Goal: Information Seeking & Learning: Learn about a topic

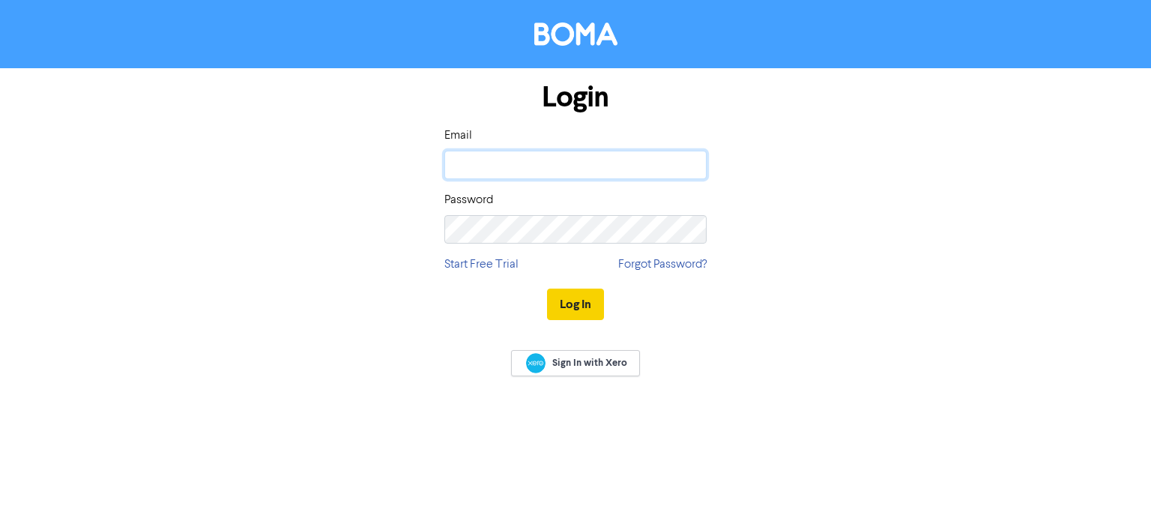
type input "[EMAIL_ADDRESS][DOMAIN_NAME]"
drag, startPoint x: 569, startPoint y: 303, endPoint x: 418, endPoint y: 395, distance: 177.2
click at [569, 303] on button "Log In" at bounding box center [575, 303] width 57 height 31
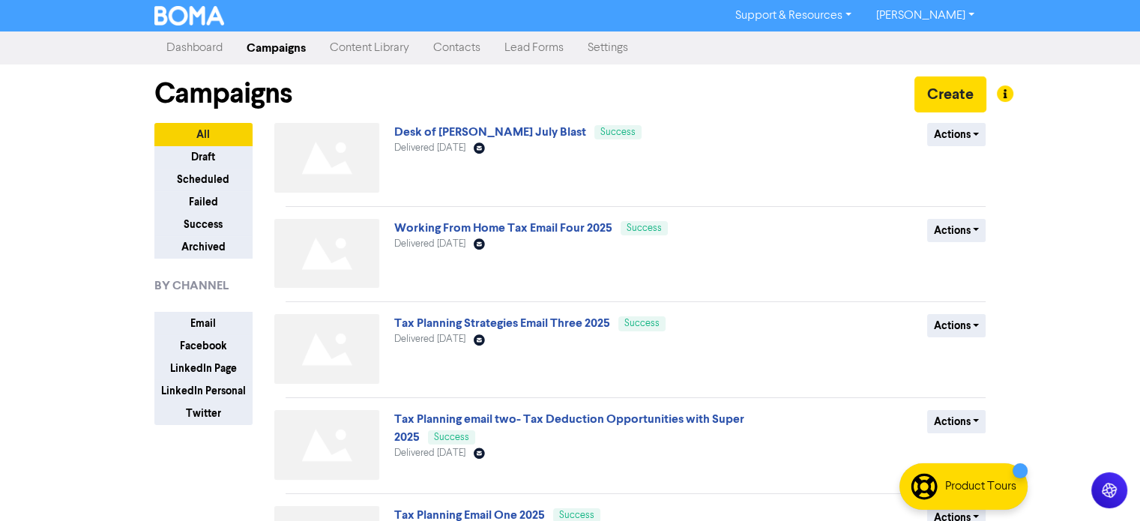
click at [358, 45] on link "Content Library" at bounding box center [369, 48] width 103 height 30
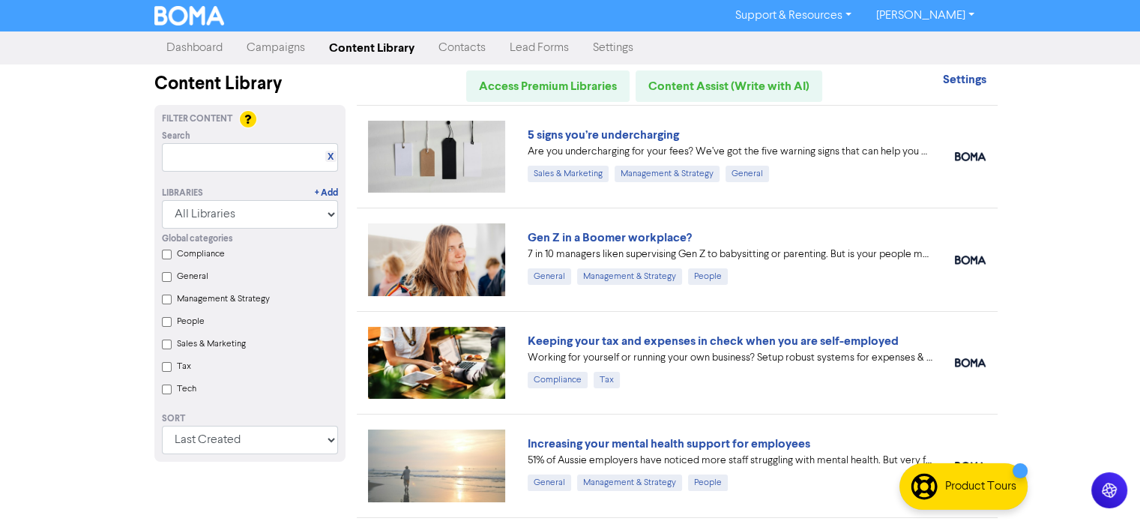
click at [278, 52] on link "Campaigns" at bounding box center [276, 48] width 82 height 30
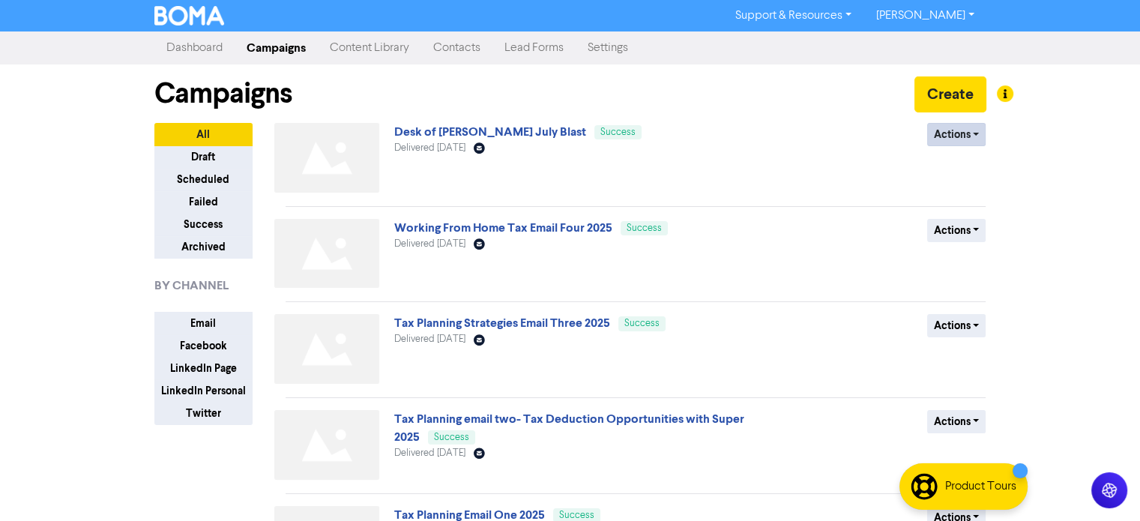
click at [948, 148] on div "Actions Duplicate Archive" at bounding box center [876, 161] width 241 height 76
click at [956, 134] on button "Actions" at bounding box center [956, 134] width 59 height 23
click at [830, 151] on div "Actions Duplicate Archive" at bounding box center [876, 161] width 241 height 76
click at [460, 131] on link "Desk of [PERSON_NAME] July Blast" at bounding box center [490, 131] width 192 height 15
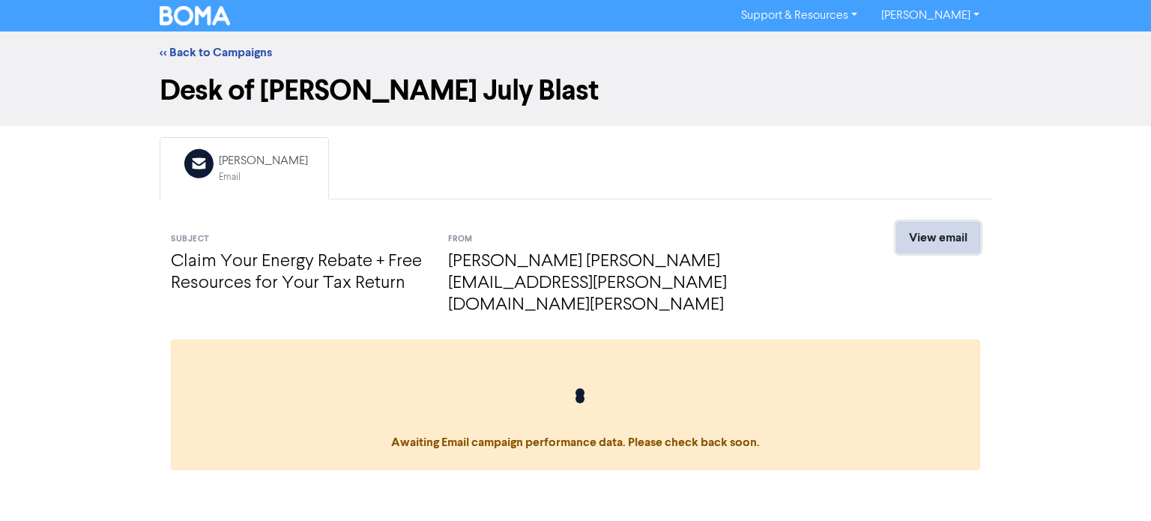
click at [940, 242] on link "View email" at bounding box center [938, 237] width 84 height 31
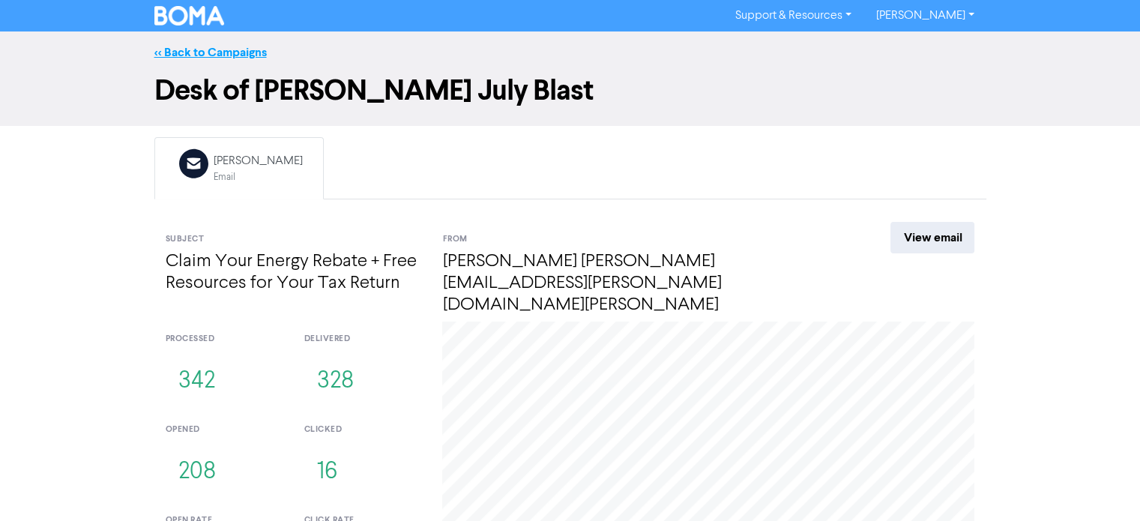
click at [191, 45] on link "<< Back to Campaigns" at bounding box center [210, 52] width 112 height 15
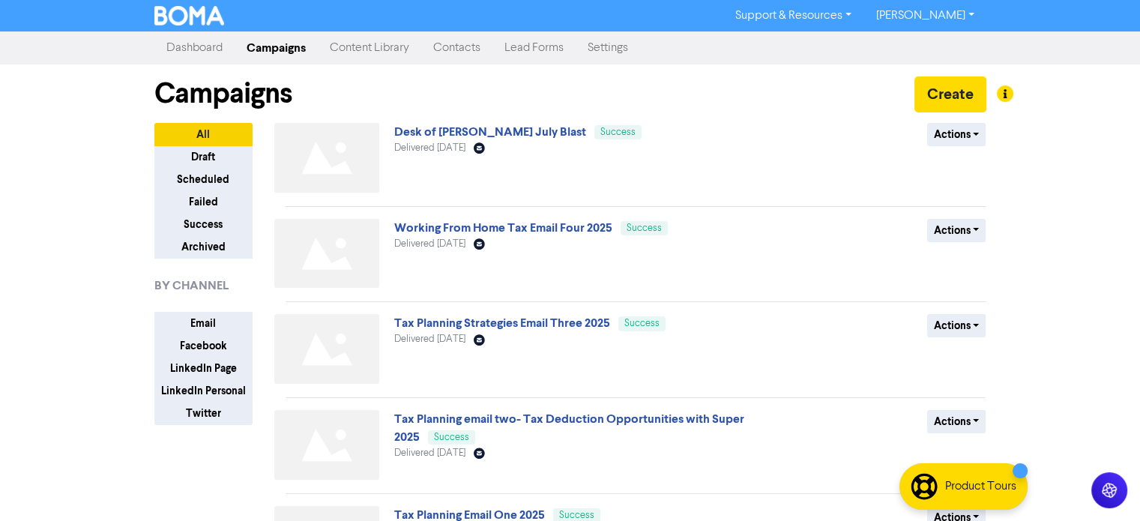
click at [371, 49] on link "Content Library" at bounding box center [369, 48] width 103 height 30
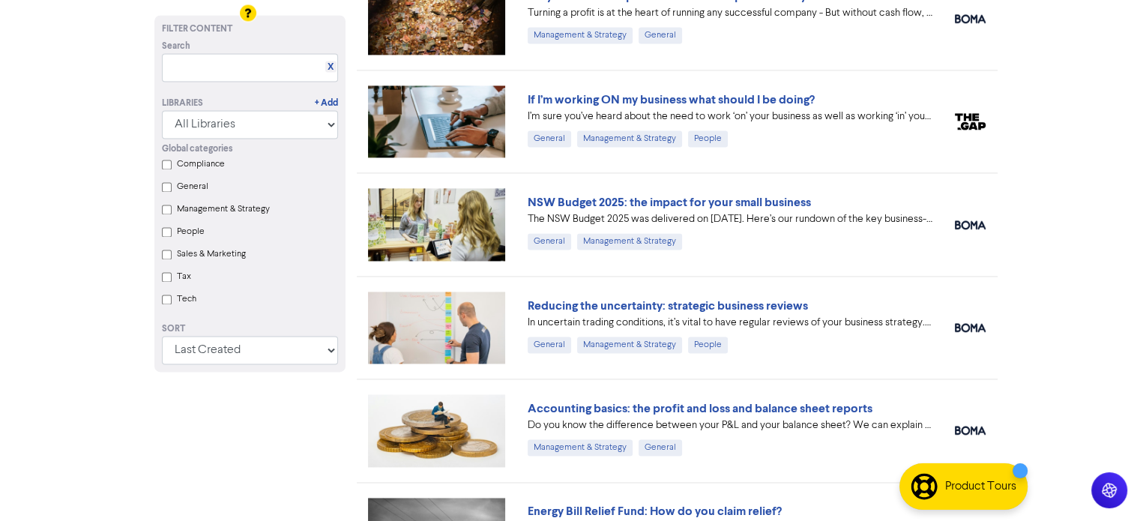
scroll to position [2173, 0]
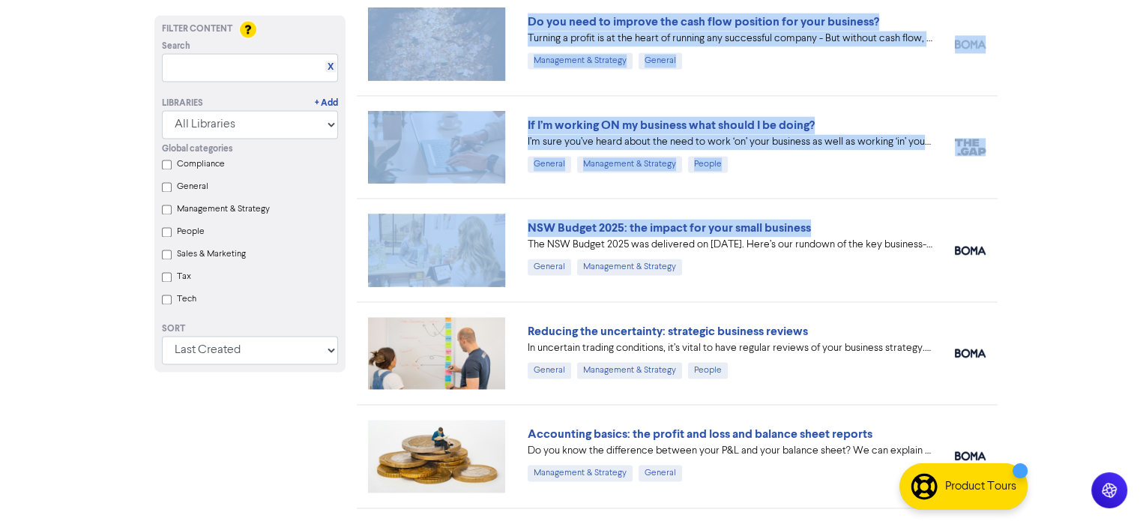
drag, startPoint x: 1009, startPoint y: 255, endPoint x: 991, endPoint y: 210, distance: 48.4
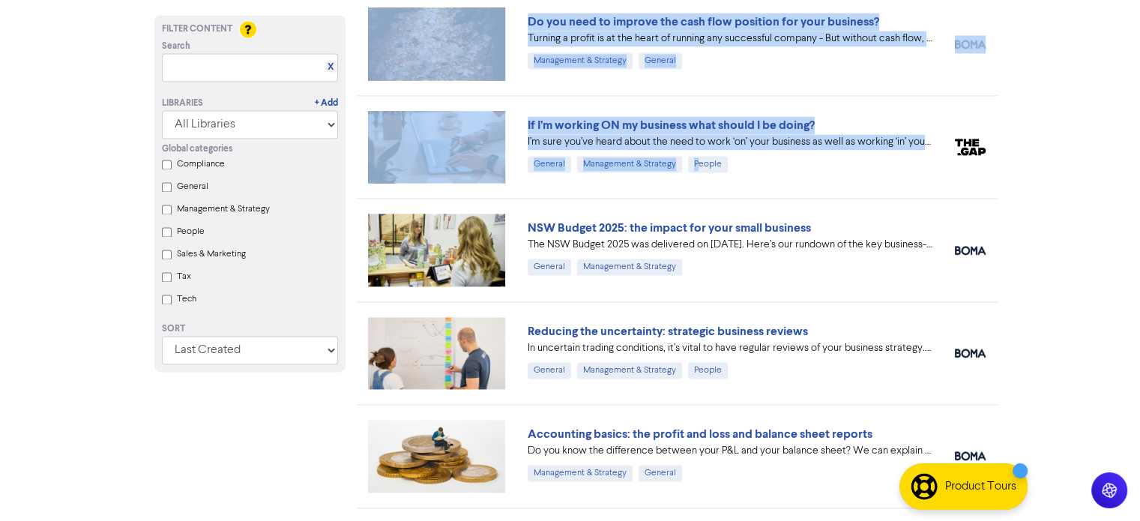
click at [991, 210] on div "NSW Budget 2025: the impact for your small business The NSW Budget 2025 was del…" at bounding box center [677, 249] width 641 height 103
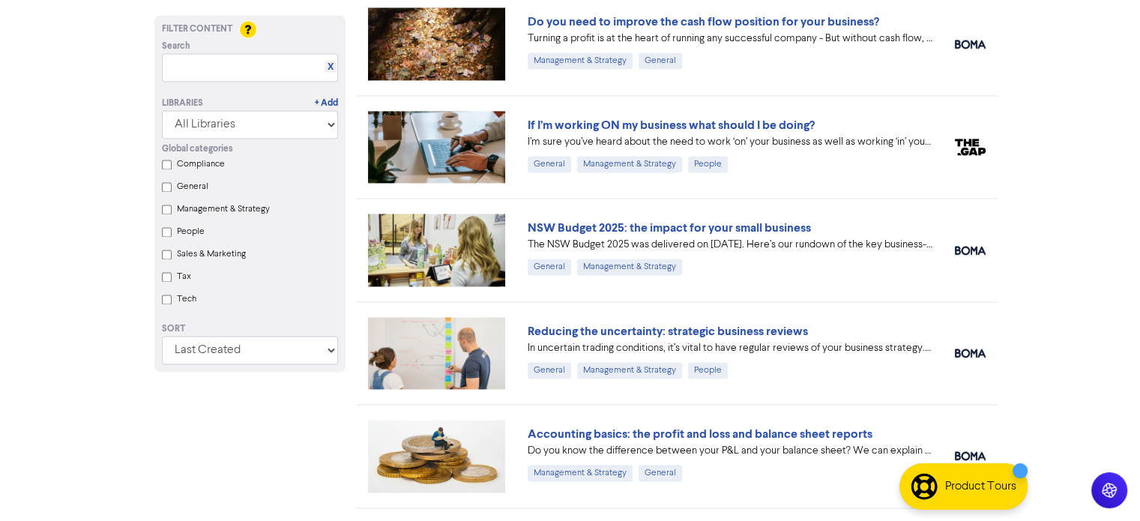
click at [832, 265] on div "NSW Budget 2025: the impact for your small business The NSW Budget 2025 was del…" at bounding box center [730, 247] width 405 height 56
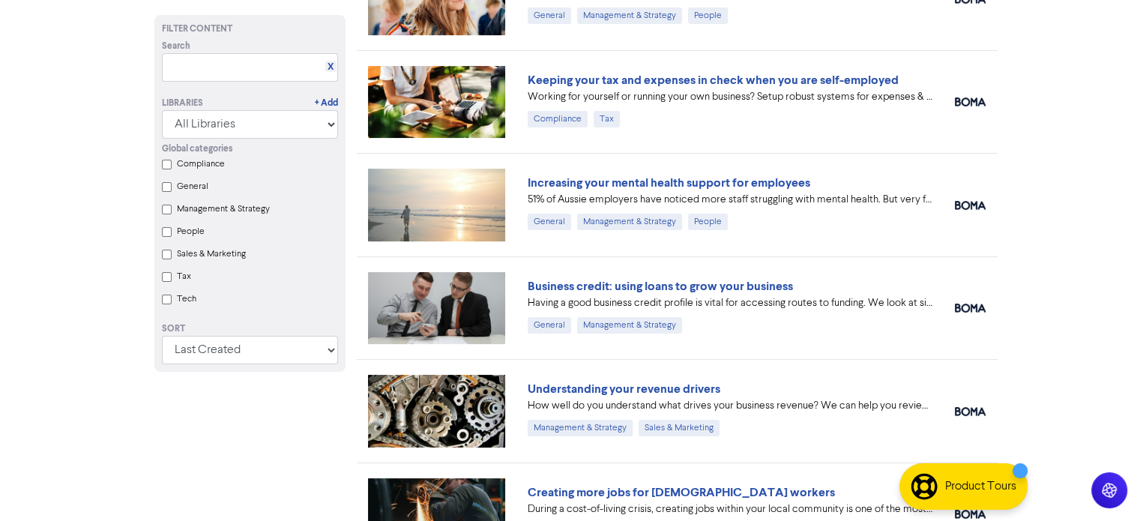
scroll to position [75, 0]
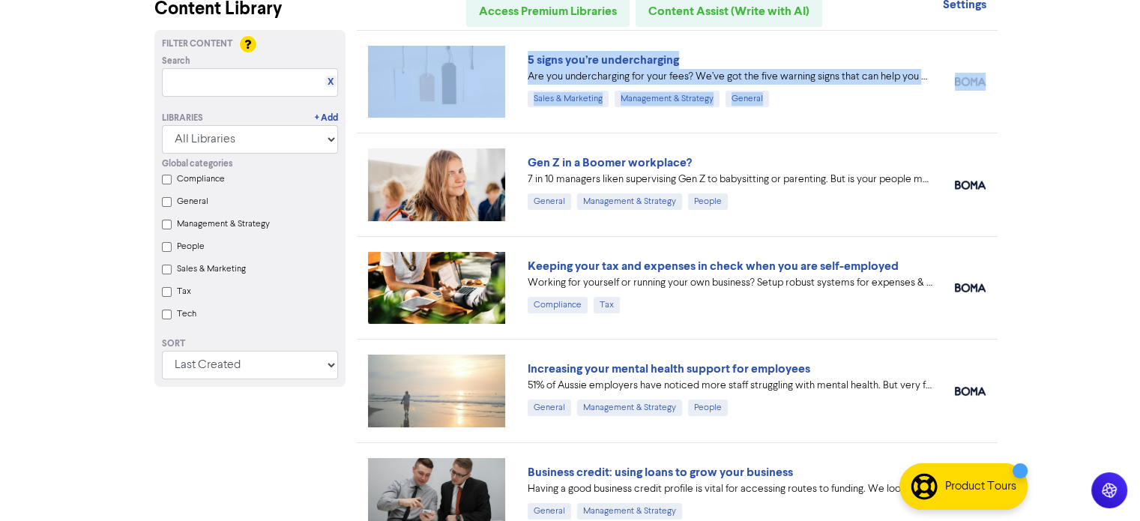
drag, startPoint x: 716, startPoint y: 266, endPoint x: 405, endPoint y: 139, distance: 336.5
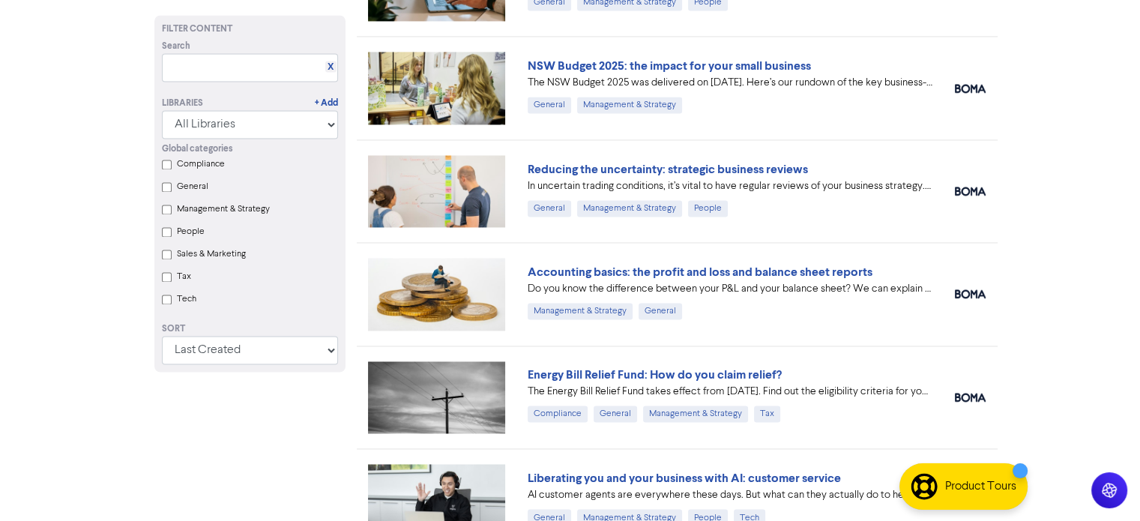
scroll to position [2398, 0]
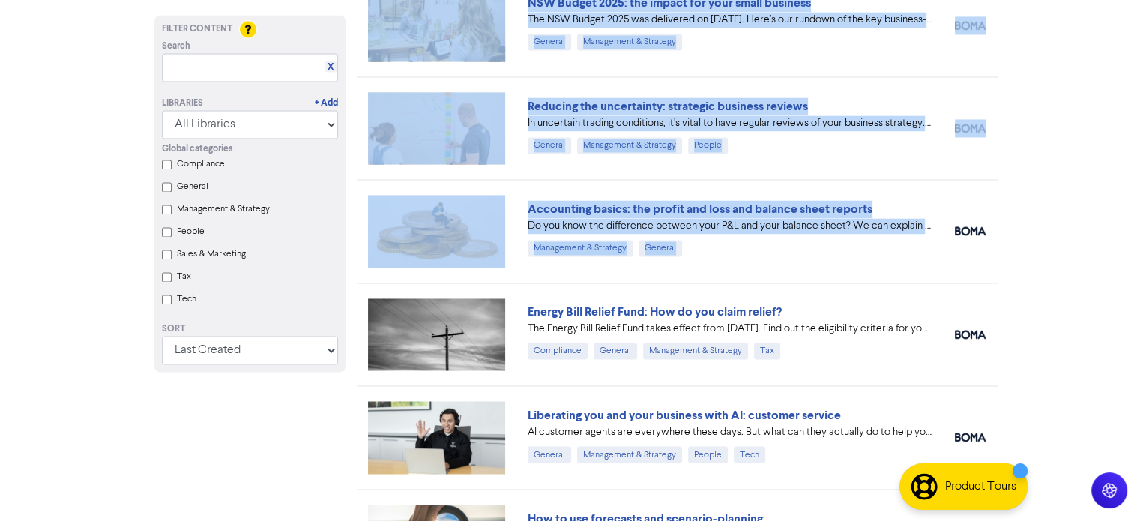
drag, startPoint x: 1024, startPoint y: 237, endPoint x: 859, endPoint y: 231, distance: 164.2
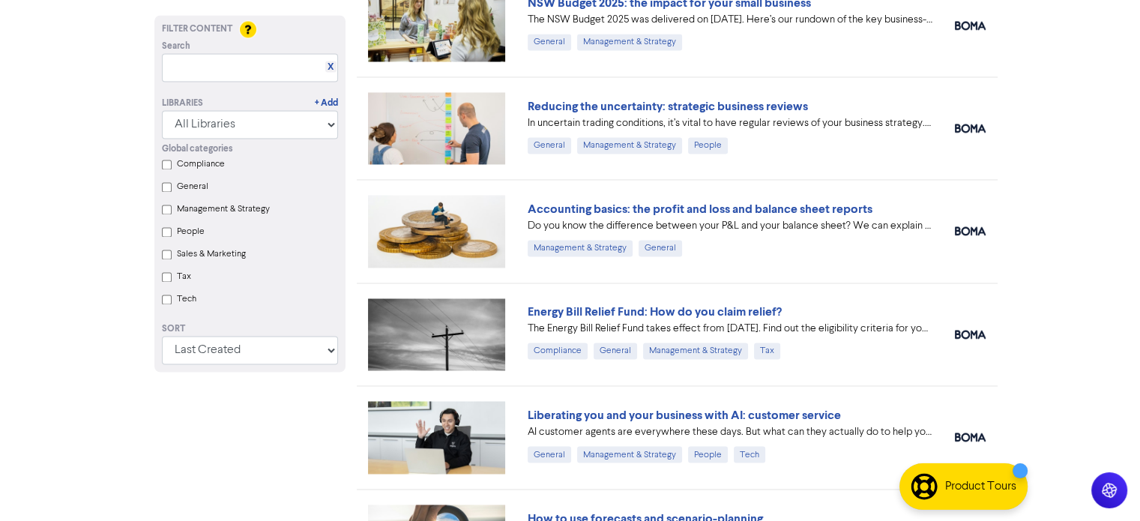
click at [725, 245] on div "Accounting basics: the profit and loss and balance sheet reports Do you know th…" at bounding box center [730, 228] width 405 height 56
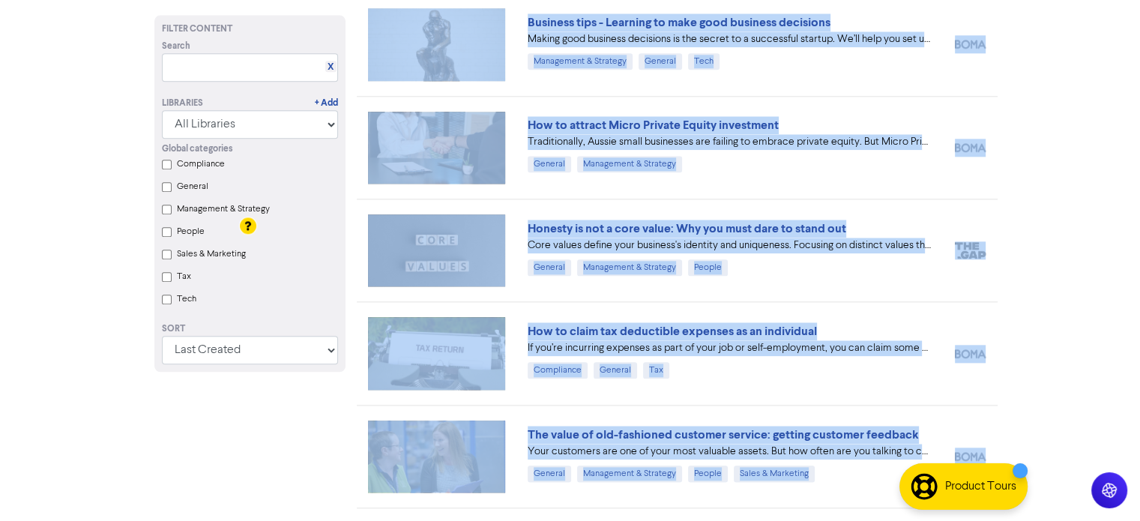
scroll to position [1574, 0]
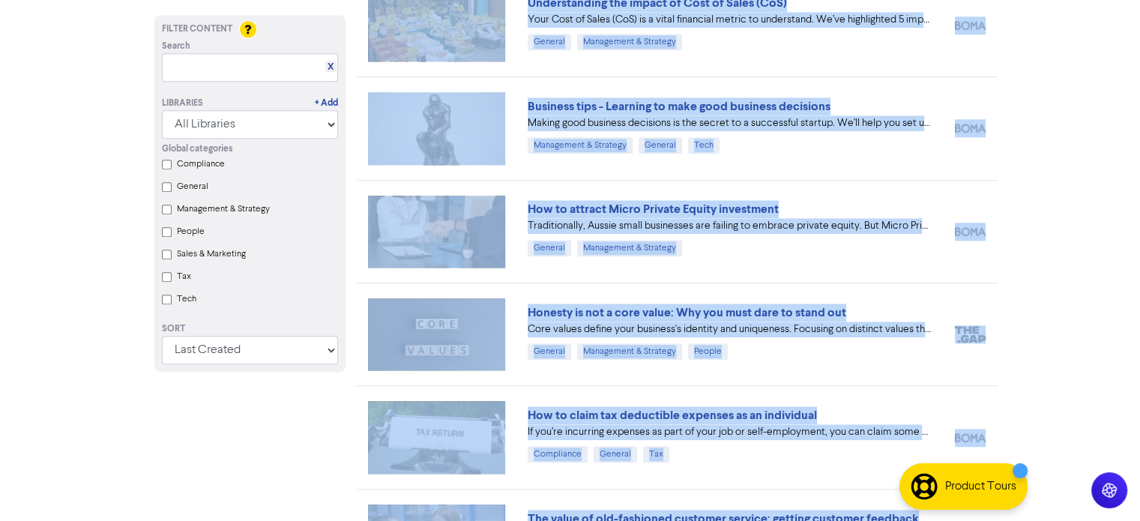
drag, startPoint x: 685, startPoint y: 245, endPoint x: 428, endPoint y: 44, distance: 326.2
copy div "Loremipsumdol sit ametco ad Elit se Doeiu (TeM) Inci Utla et Dolor (MaG) al e a…"
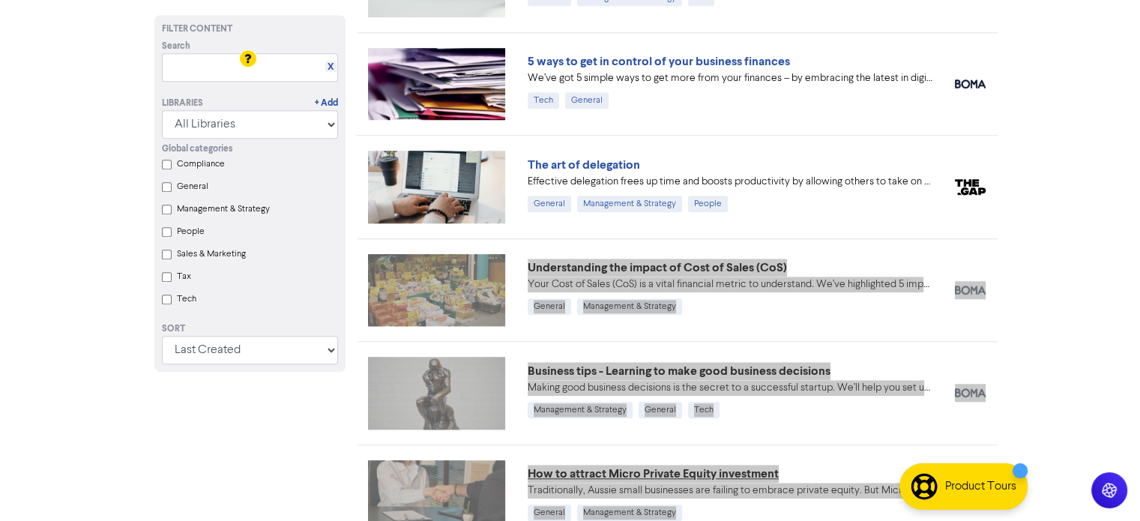
scroll to position [1274, 0]
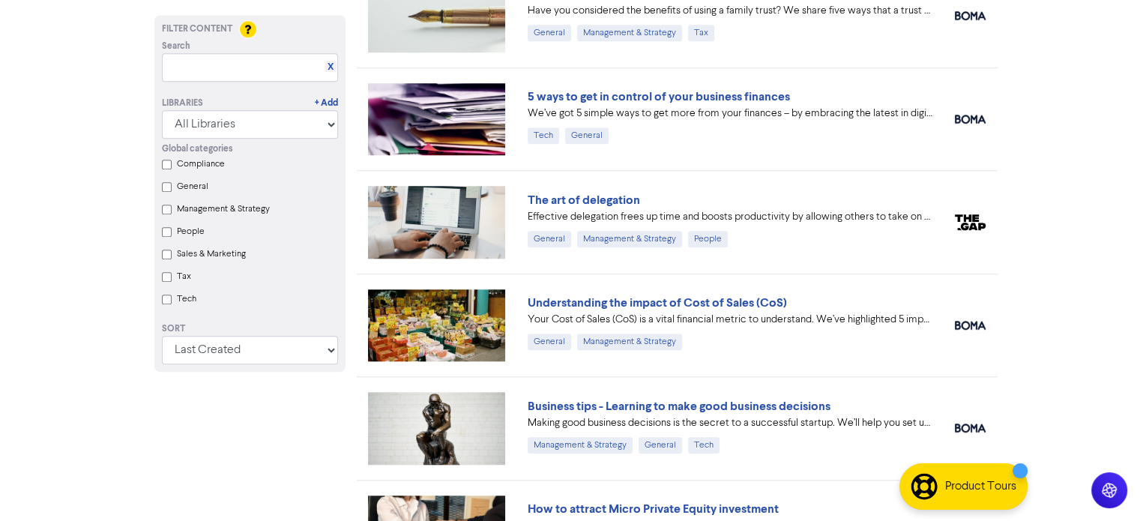
click at [806, 235] on div "The art of delegation Effective delegation frees up time and boosts productivit…" at bounding box center [730, 219] width 405 height 56
drag, startPoint x: 799, startPoint y: 237, endPoint x: 686, endPoint y: 239, distance: 112.4
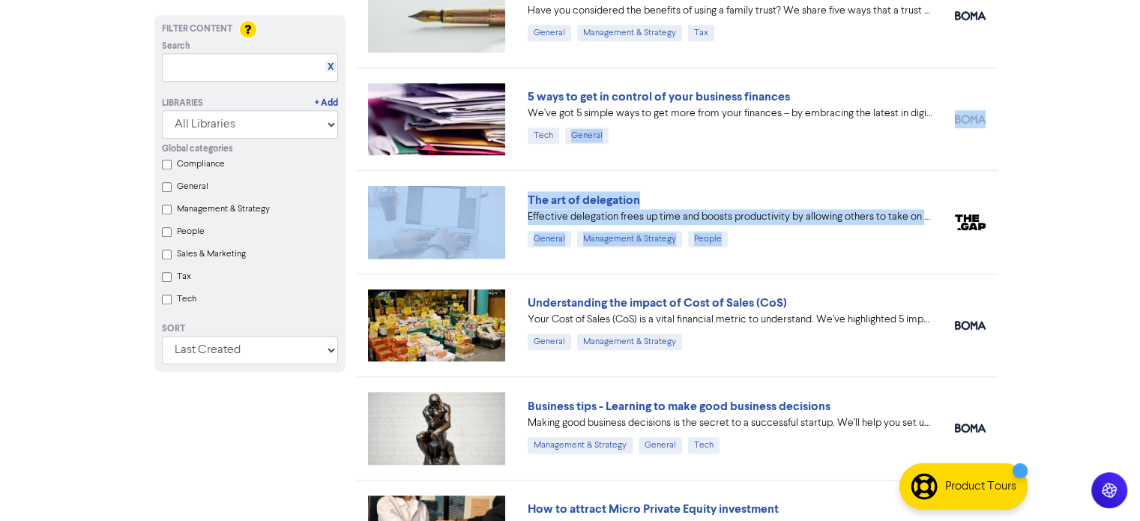
click at [745, 241] on div "The art of delegation Effective delegation frees up time and boosts productivit…" at bounding box center [730, 219] width 405 height 56
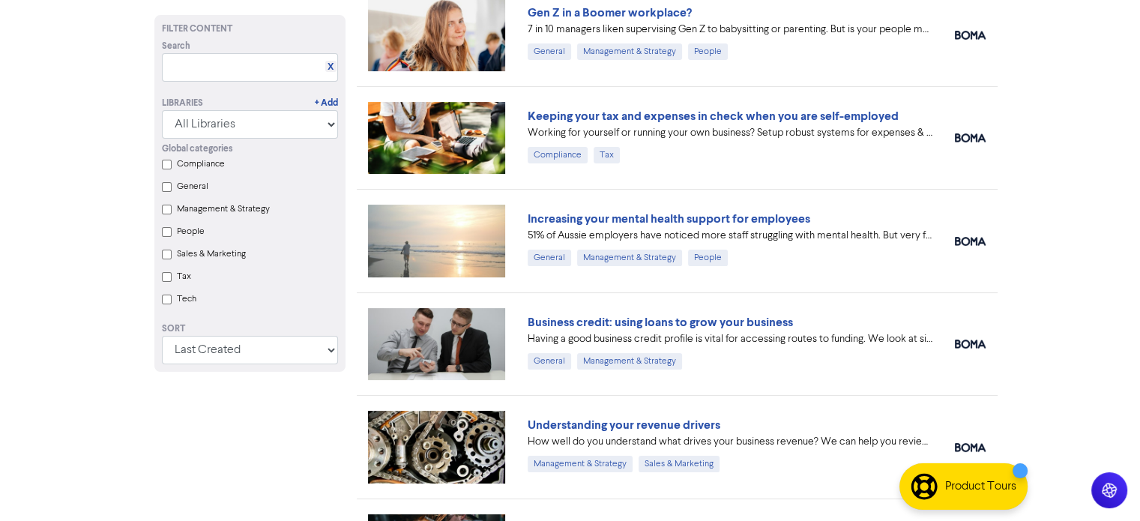
scroll to position [75, 0]
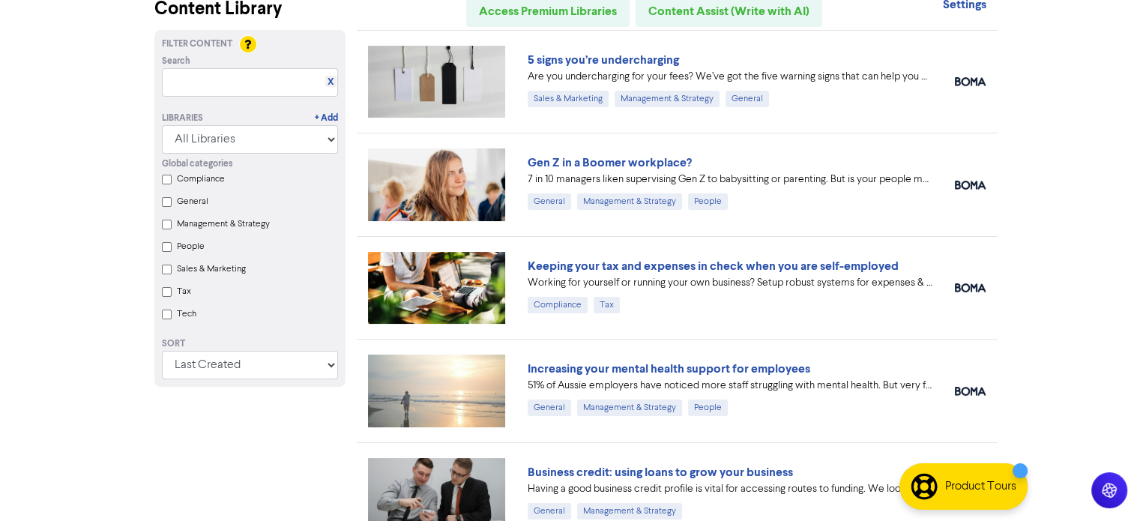
drag, startPoint x: 728, startPoint y: 239, endPoint x: 441, endPoint y: 131, distance: 307.3
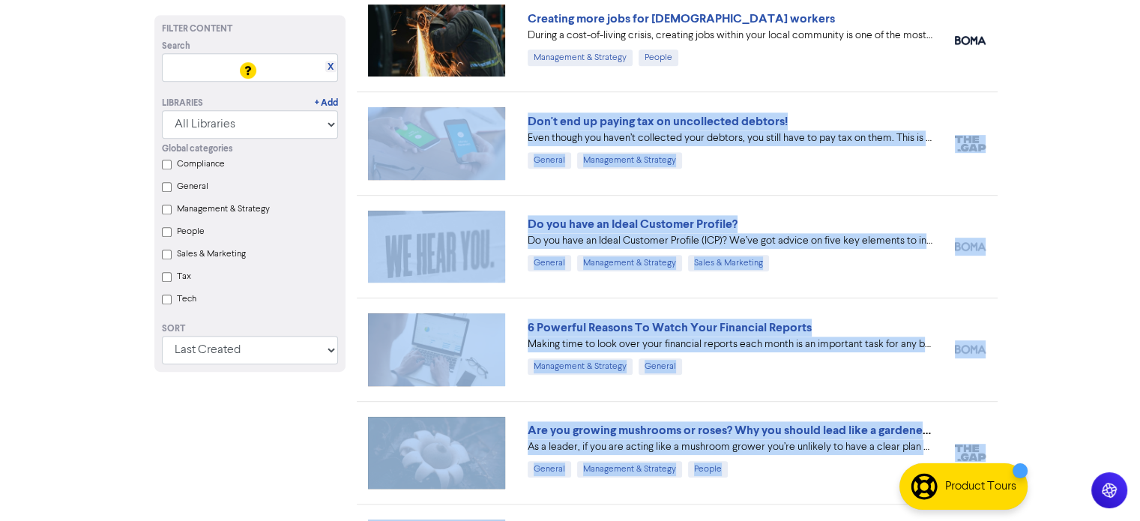
scroll to position [674, 0]
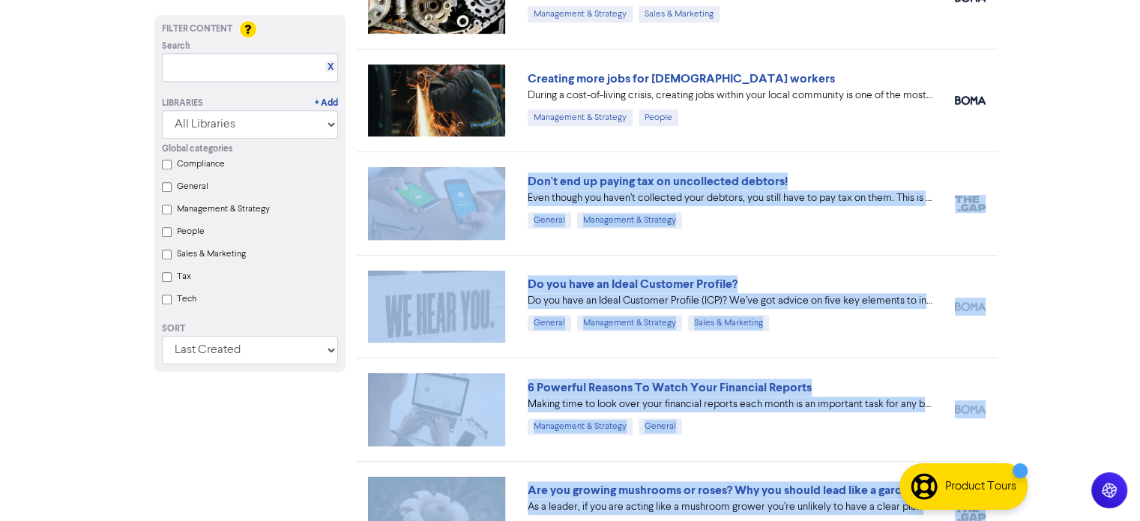
drag, startPoint x: 725, startPoint y: 389, endPoint x: 396, endPoint y: 178, distance: 391.0
copy div "Lor'i dol si ametco adi el seddoeiusmo tempori! Utla etdolo mag aliqu’e adminim…"
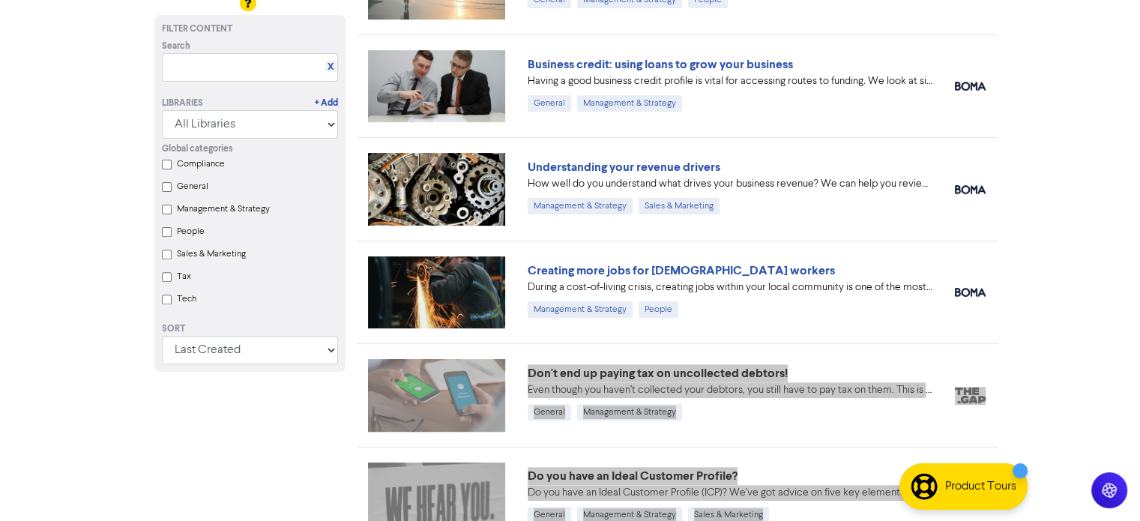
scroll to position [450, 0]
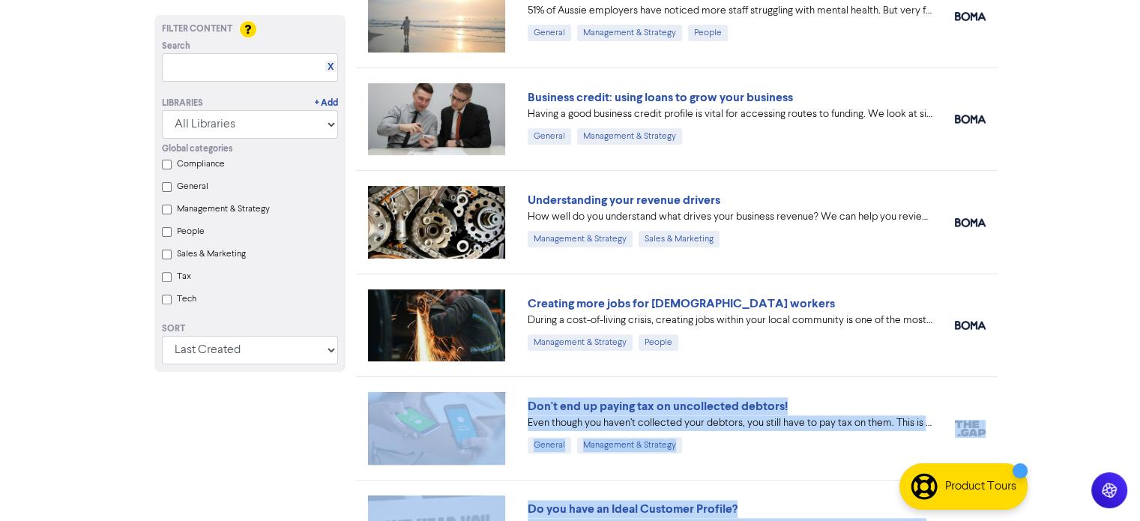
drag, startPoint x: 1069, startPoint y: 329, endPoint x: 1033, endPoint y: 329, distance: 36.0
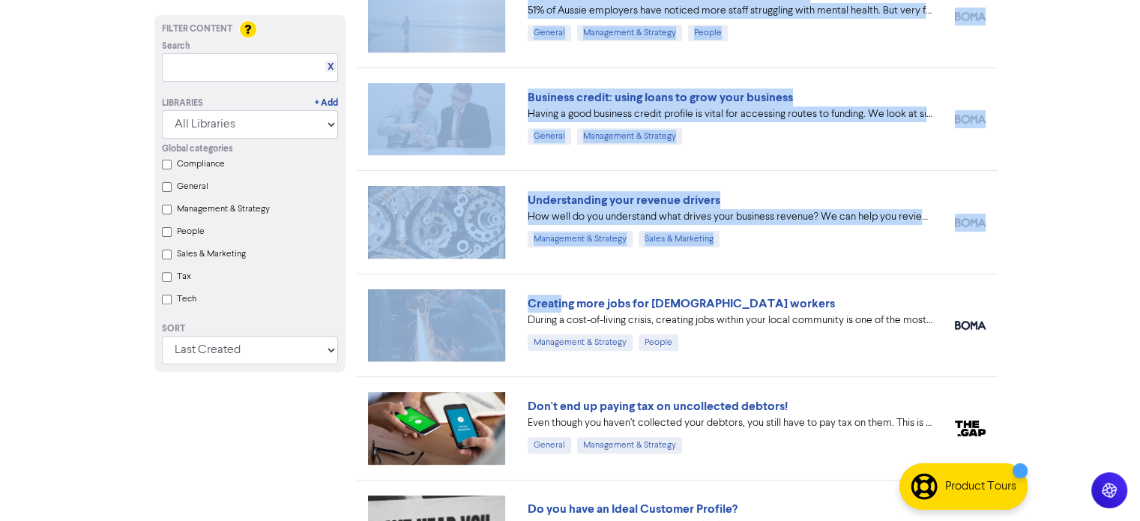
drag, startPoint x: 1018, startPoint y: 336, endPoint x: 563, endPoint y: 277, distance: 458.7
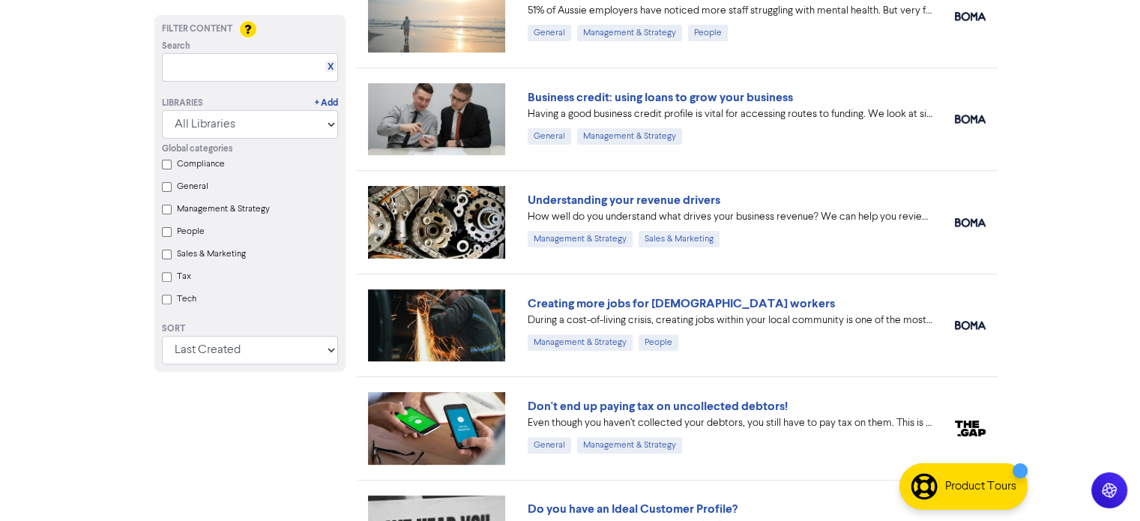
click at [721, 330] on div "Creating more jobs for [DEMOGRAPHIC_DATA] workers During a cost-of-living crisi…" at bounding box center [730, 322] width 405 height 56
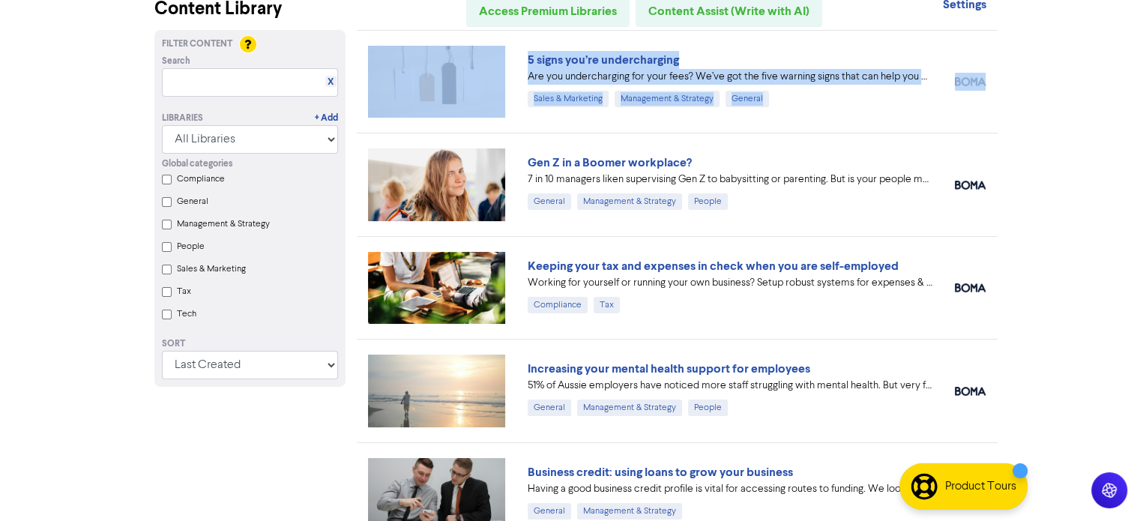
drag, startPoint x: 703, startPoint y: 349, endPoint x: 417, endPoint y: 211, distance: 317.0
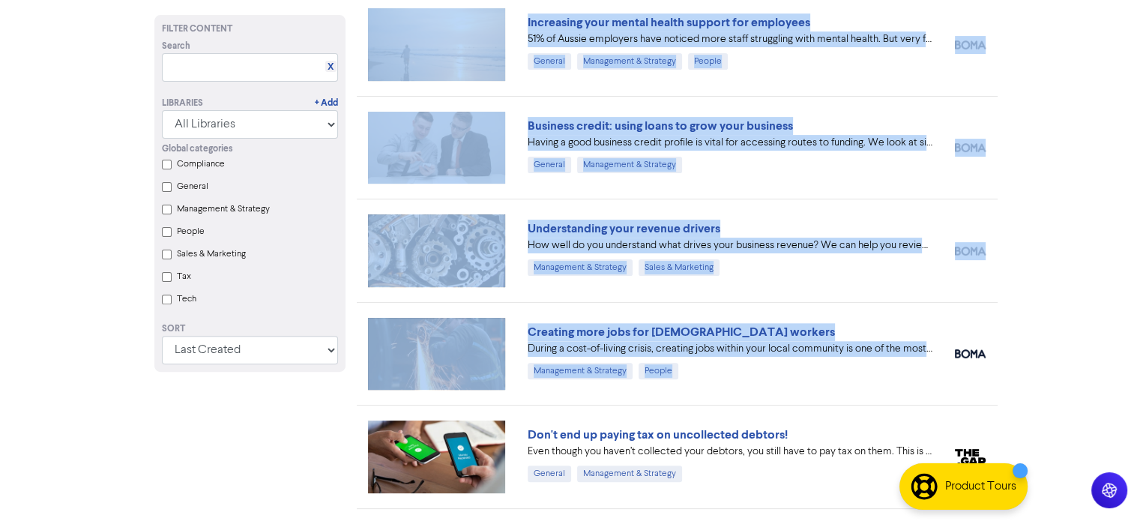
scroll to position [300, 0]
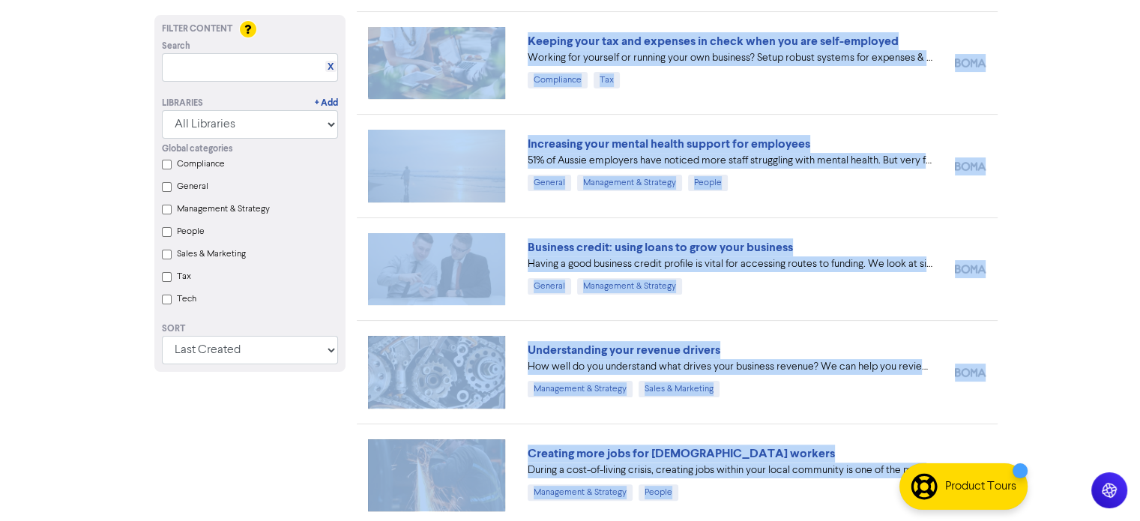
drag, startPoint x: 725, startPoint y: 280, endPoint x: 408, endPoint y: 70, distance: 380.7
copy div "Keeping your tax and expenses in check when you are self-employed Working for y…"
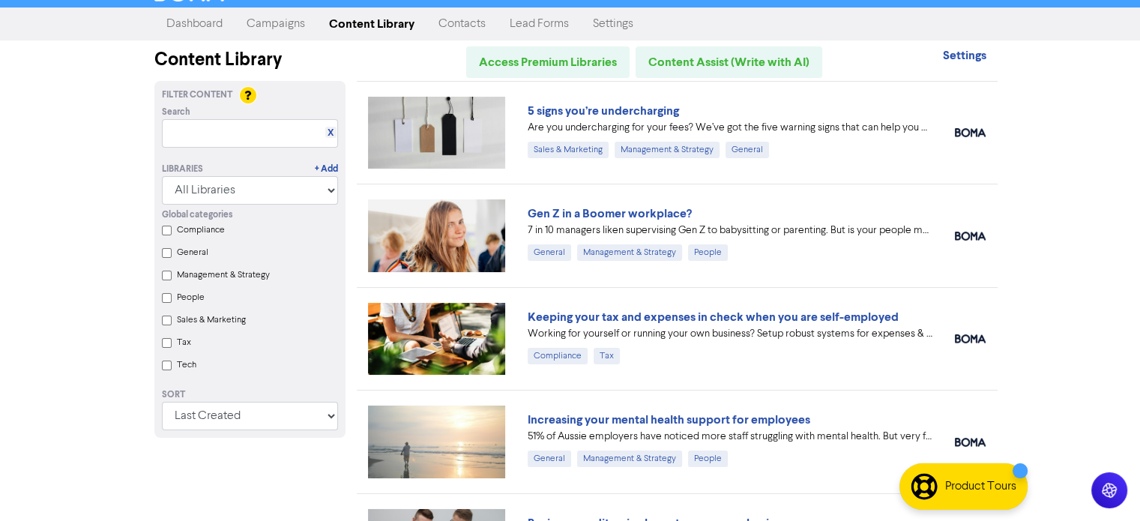
scroll to position [0, 0]
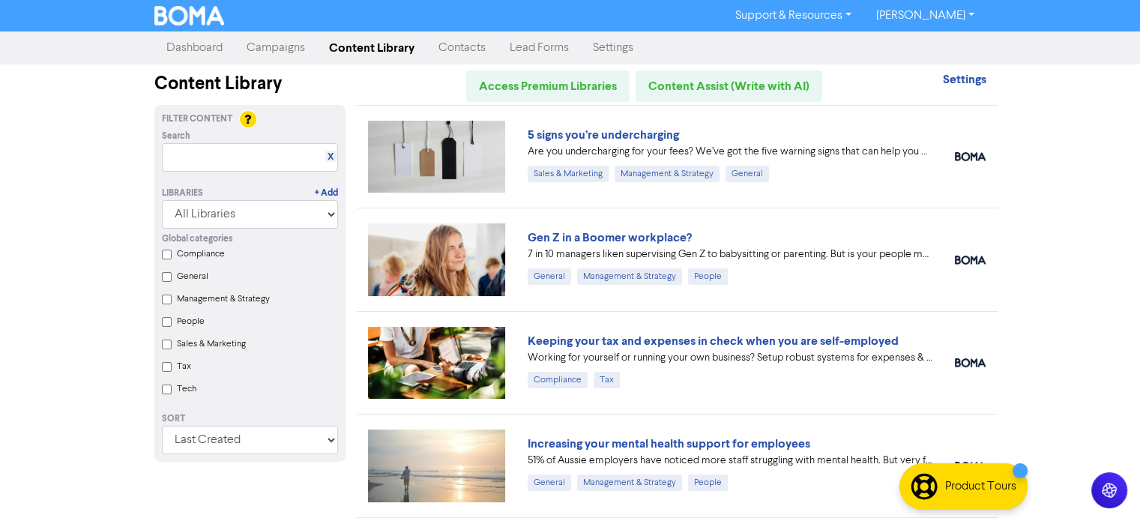
drag, startPoint x: 910, startPoint y: 290, endPoint x: 896, endPoint y: 293, distance: 14.5
click at [910, 290] on div "Gen Z in a Boomer workplace? 7 in 10 managers liken supervising Gen Z to babysi…" at bounding box center [729, 260] width 427 height 62
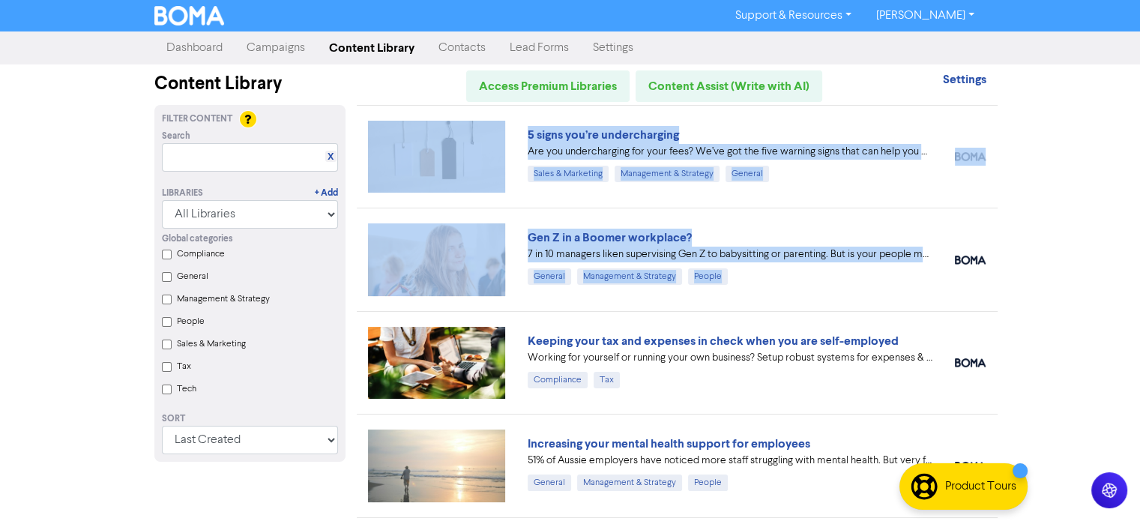
drag, startPoint x: 448, startPoint y: 154, endPoint x: 373, endPoint y: 133, distance: 77.8
copy div "5 signs you’re undercharging Are you undercharging for your fees? We’ve got the…"
